Goal: Transaction & Acquisition: Download file/media

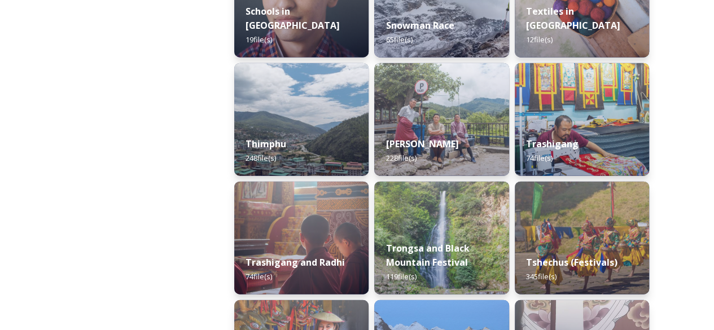
scroll to position [1303, 0]
click at [278, 134] on div "Thimphu 248 file(s)" at bounding box center [301, 151] width 137 height 51
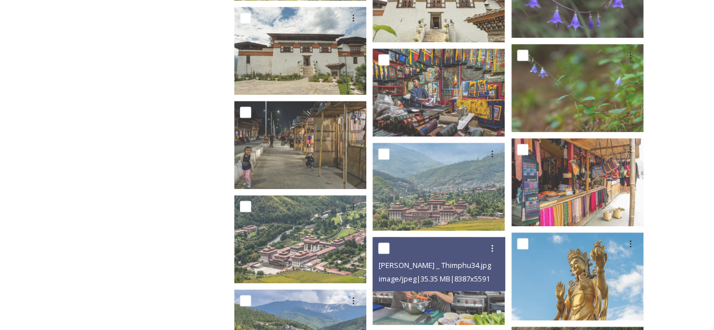
scroll to position [6811, 0]
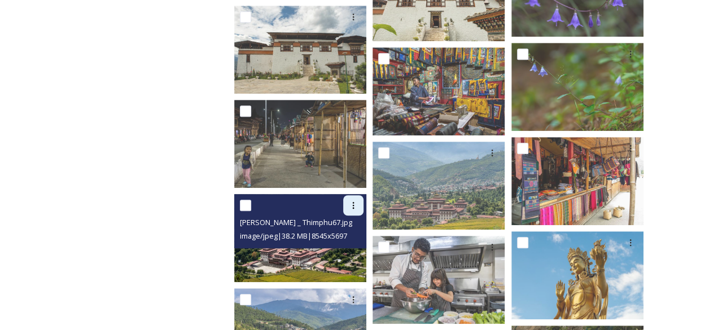
click at [349, 204] on icon at bounding box center [353, 205] width 9 height 9
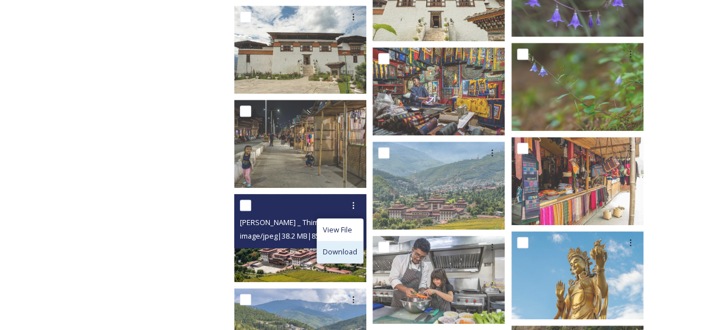
click at [334, 252] on span "Download" at bounding box center [340, 252] width 34 height 11
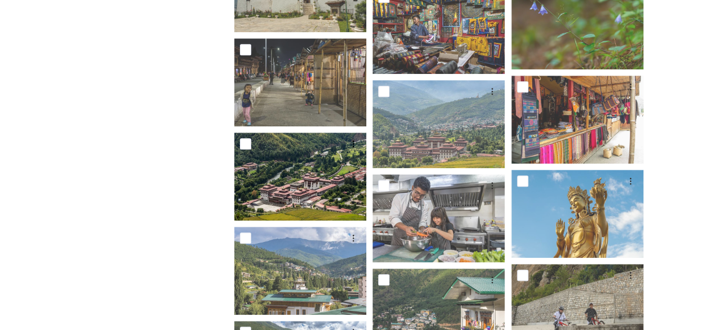
scroll to position [6872, 0]
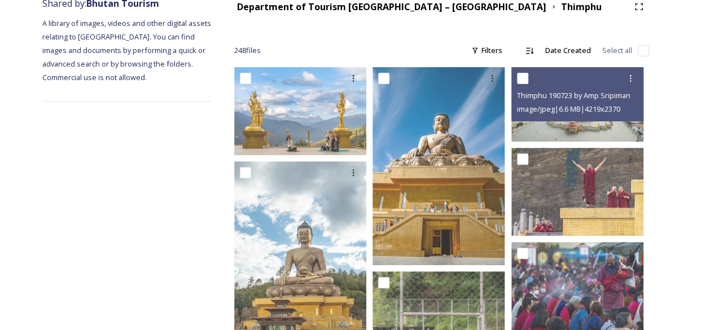
scroll to position [0, 0]
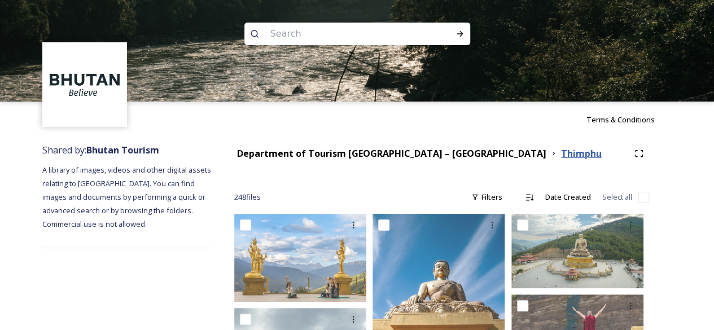
click at [561, 153] on strong "Thimphu" at bounding box center [581, 153] width 41 height 12
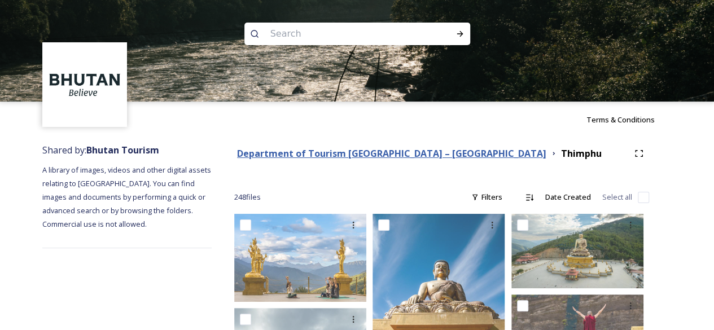
click at [327, 156] on strong "Department of Tourism [GEOGRAPHIC_DATA] – [GEOGRAPHIC_DATA]" at bounding box center [391, 153] width 309 height 12
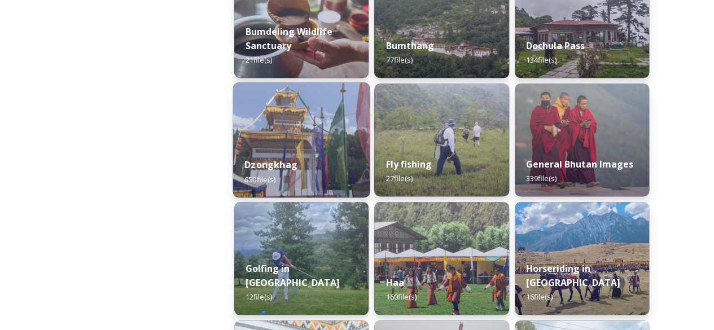
scroll to position [453, 0]
click at [297, 119] on img at bounding box center [301, 139] width 137 height 115
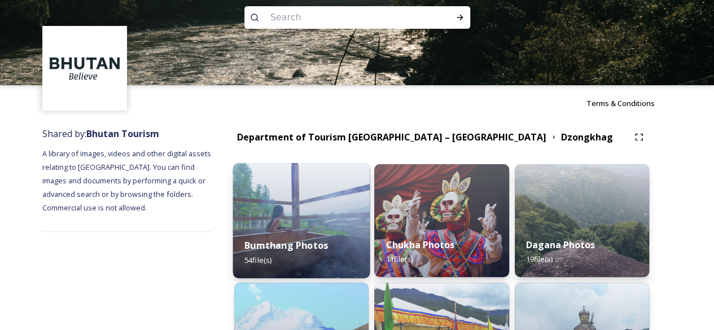
scroll to position [15, 0]
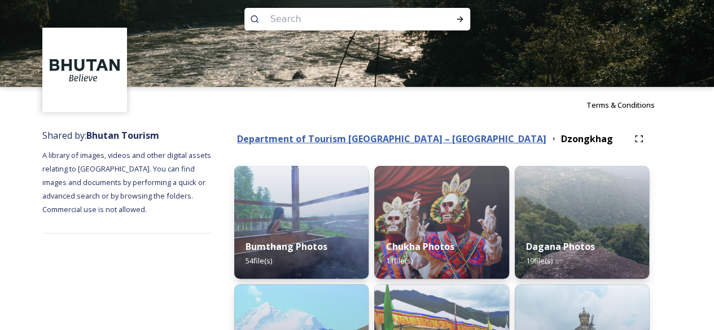
click at [351, 141] on strong "Department of Tourism [GEOGRAPHIC_DATA] – [GEOGRAPHIC_DATA]" at bounding box center [391, 139] width 309 height 12
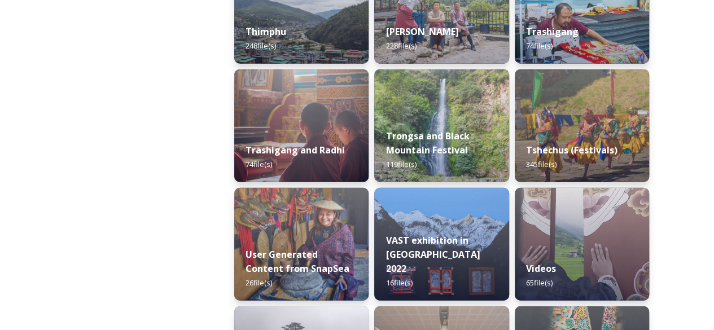
scroll to position [1416, 0]
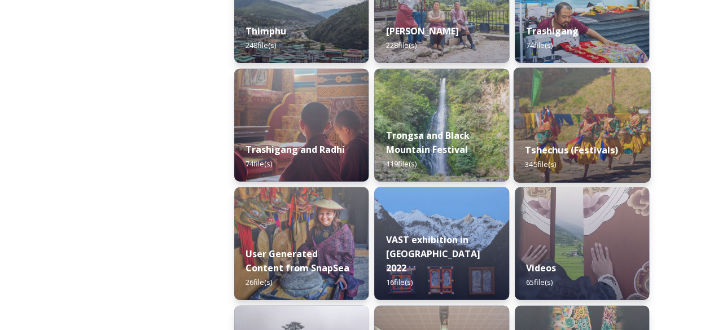
click at [592, 146] on strong "Tshechus (Festivals)" at bounding box center [571, 150] width 93 height 12
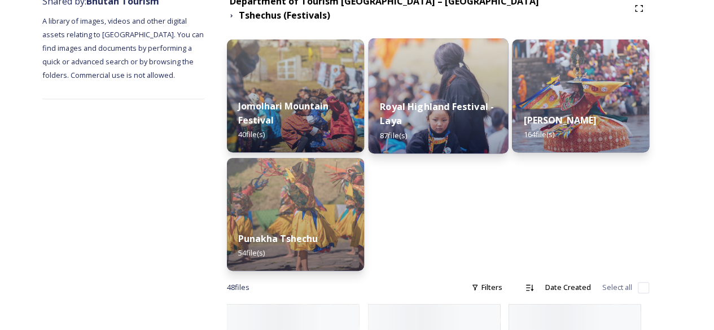
scroll to position [148, 0]
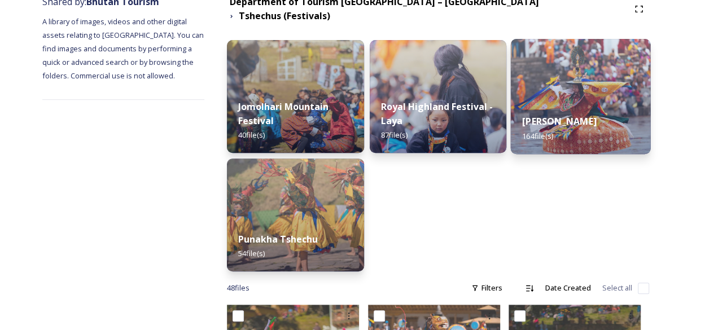
click at [561, 86] on img at bounding box center [581, 96] width 140 height 115
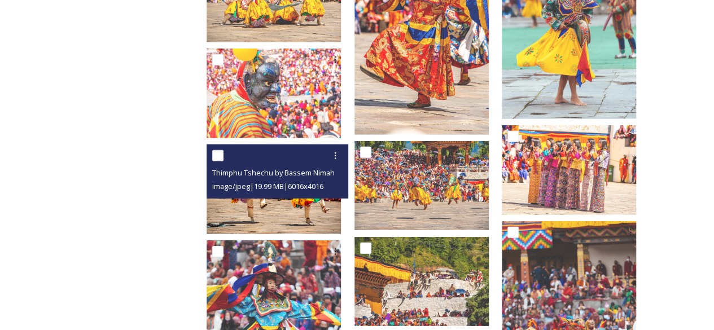
scroll to position [1629, 0]
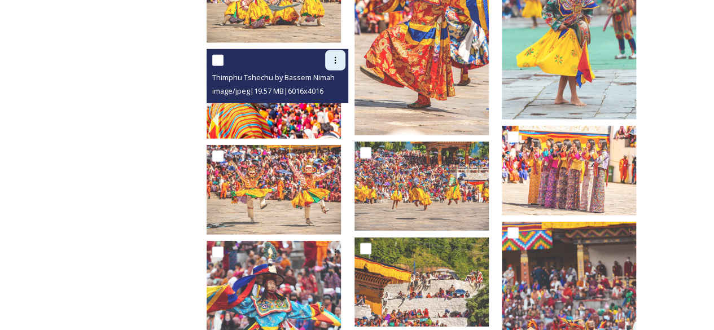
click at [345, 55] on div at bounding box center [335, 60] width 20 height 20
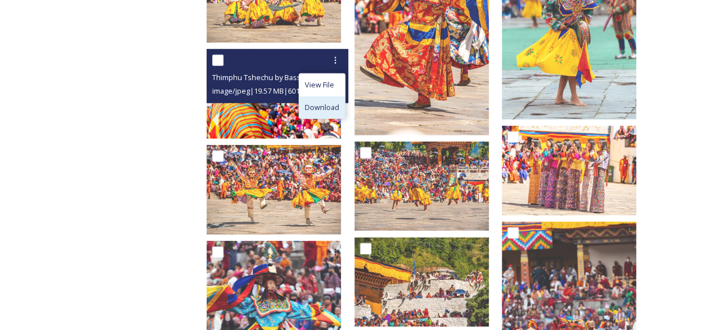
click at [327, 107] on span "Download" at bounding box center [322, 107] width 34 height 11
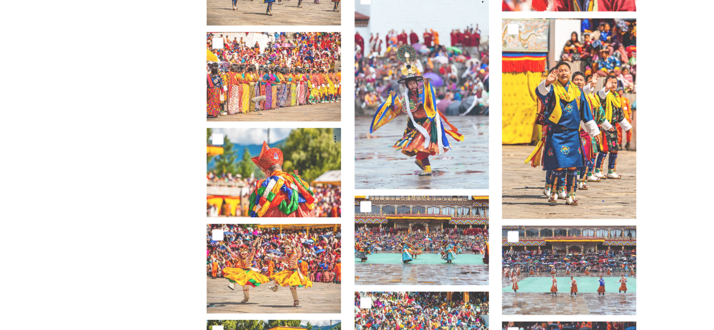
scroll to position [3222, 0]
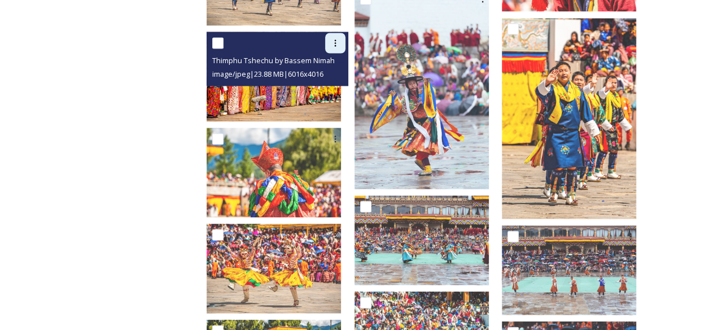
click at [343, 47] on div at bounding box center [335, 43] width 20 height 20
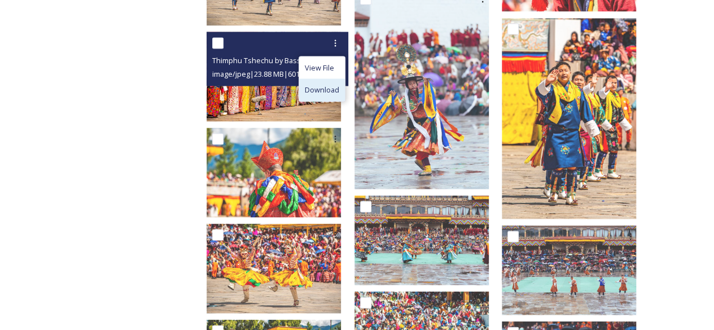
click at [334, 85] on span "Download" at bounding box center [322, 90] width 34 height 11
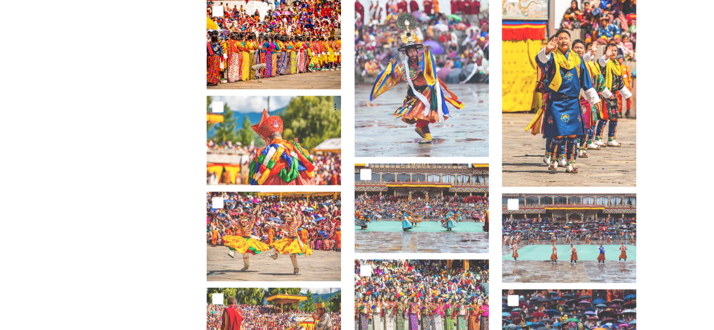
scroll to position [3258, 0]
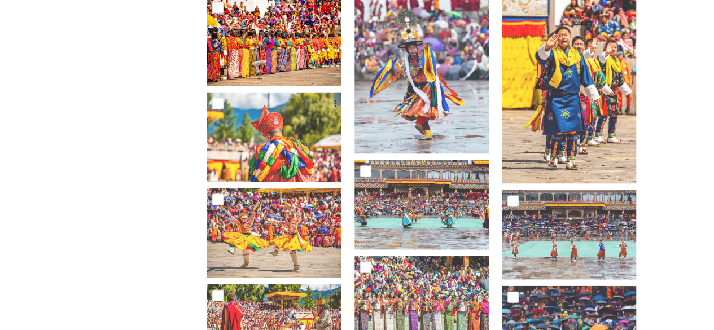
click at [688, 92] on div "Shared by: Bhutan Tourism A library of images, videos and other digital assets …" at bounding box center [357, 237] width 714 height 6715
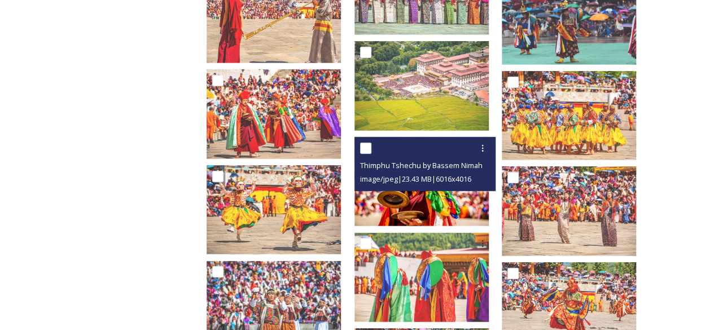
scroll to position [3568, 0]
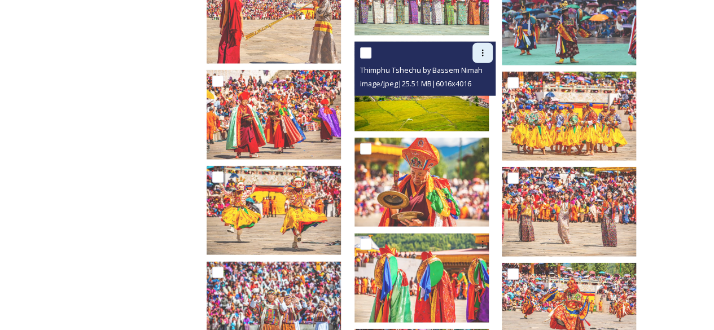
click at [487, 52] on icon at bounding box center [482, 53] width 9 height 9
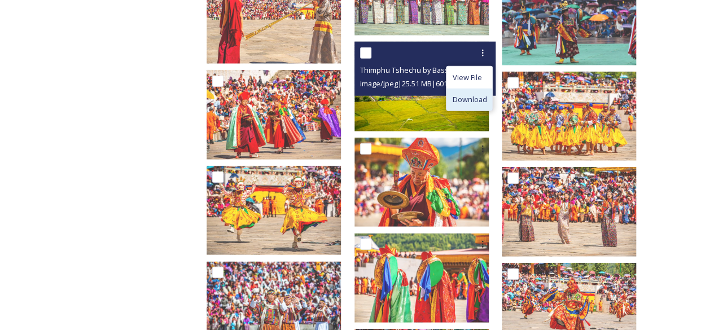
click at [473, 96] on span "Download" at bounding box center [469, 99] width 34 height 11
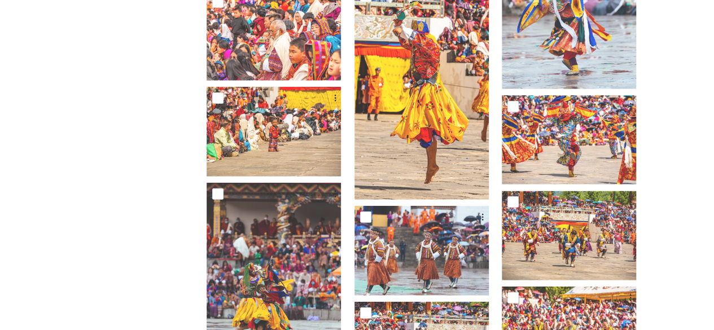
scroll to position [5691, 0]
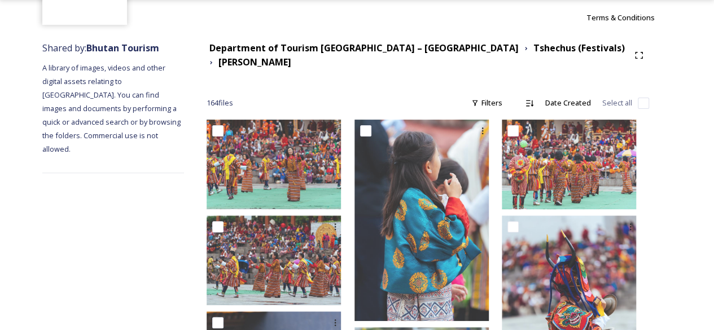
scroll to position [0, 0]
